Goal: Task Accomplishment & Management: Manage account settings

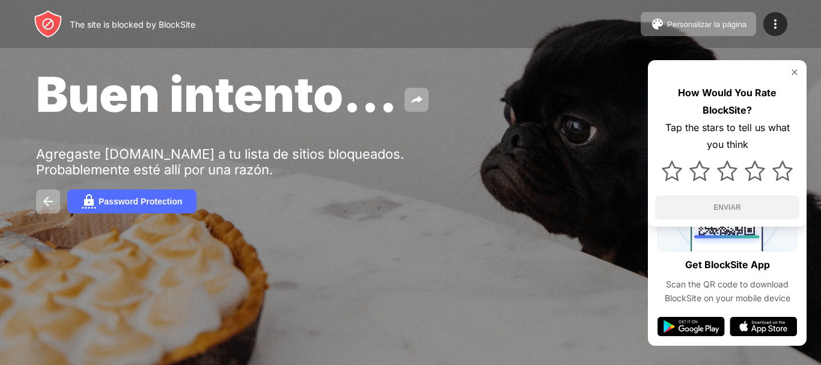
click at [548, 186] on div "Buen intento... Agregaste [DOMAIN_NAME] a tu lista de sitios bloqueados. Probab…" at bounding box center [410, 139] width 821 height 278
